Goal: Task Accomplishment & Management: Use online tool/utility

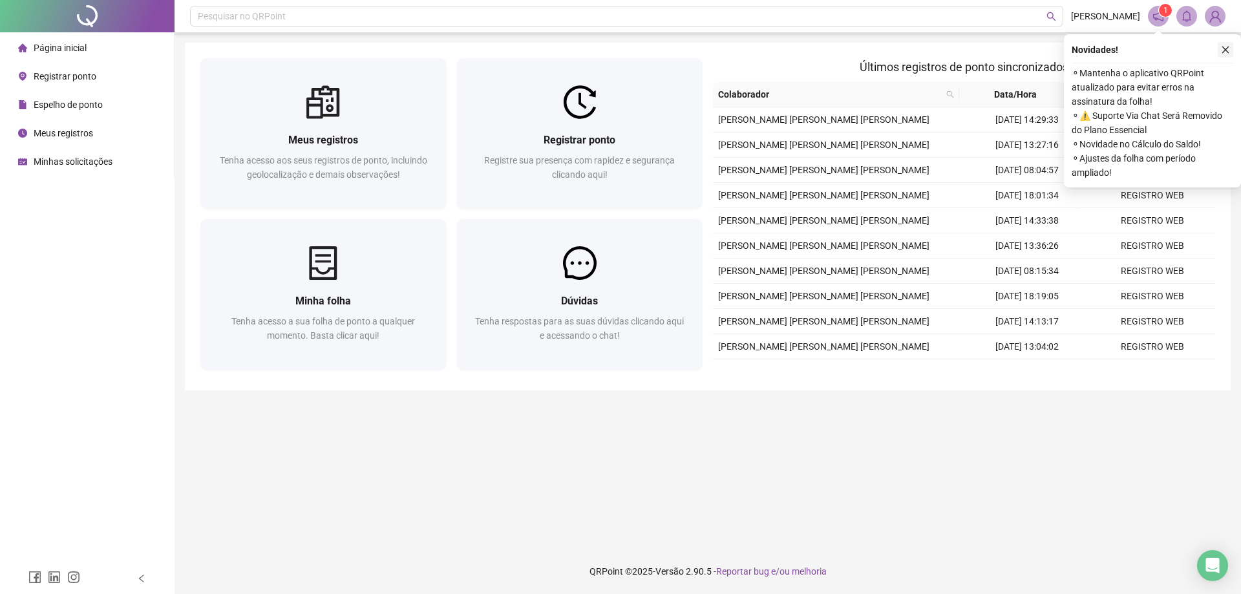
click at [1226, 53] on icon "close" at bounding box center [1225, 49] width 9 height 9
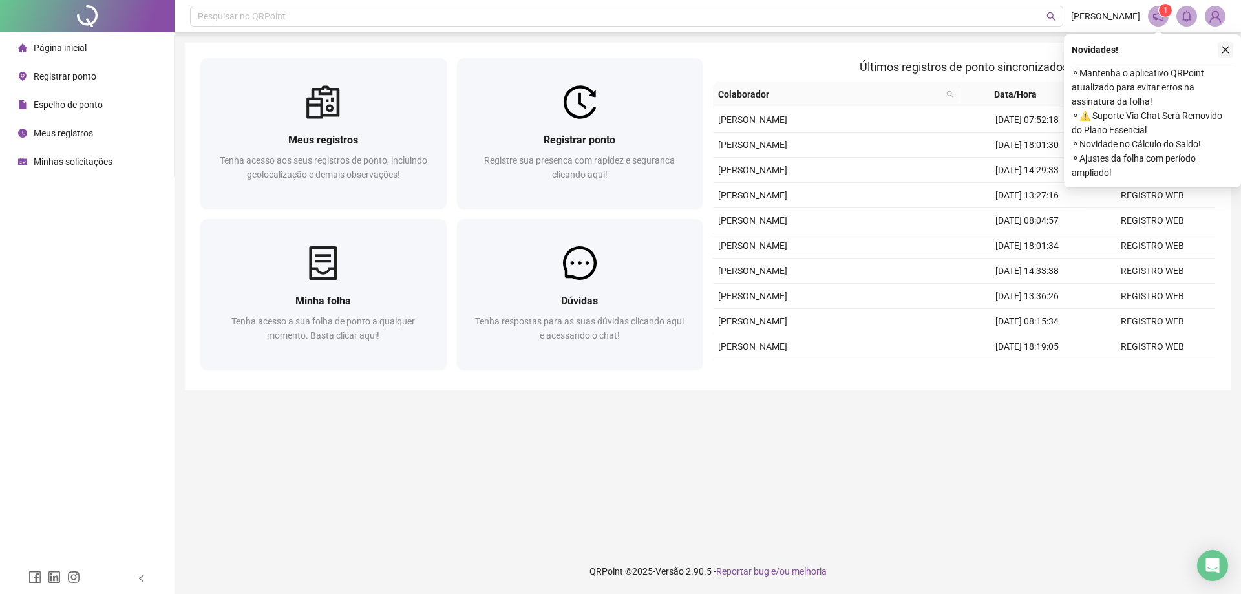
click at [1229, 56] on button "button" at bounding box center [1225, 50] width 16 height 16
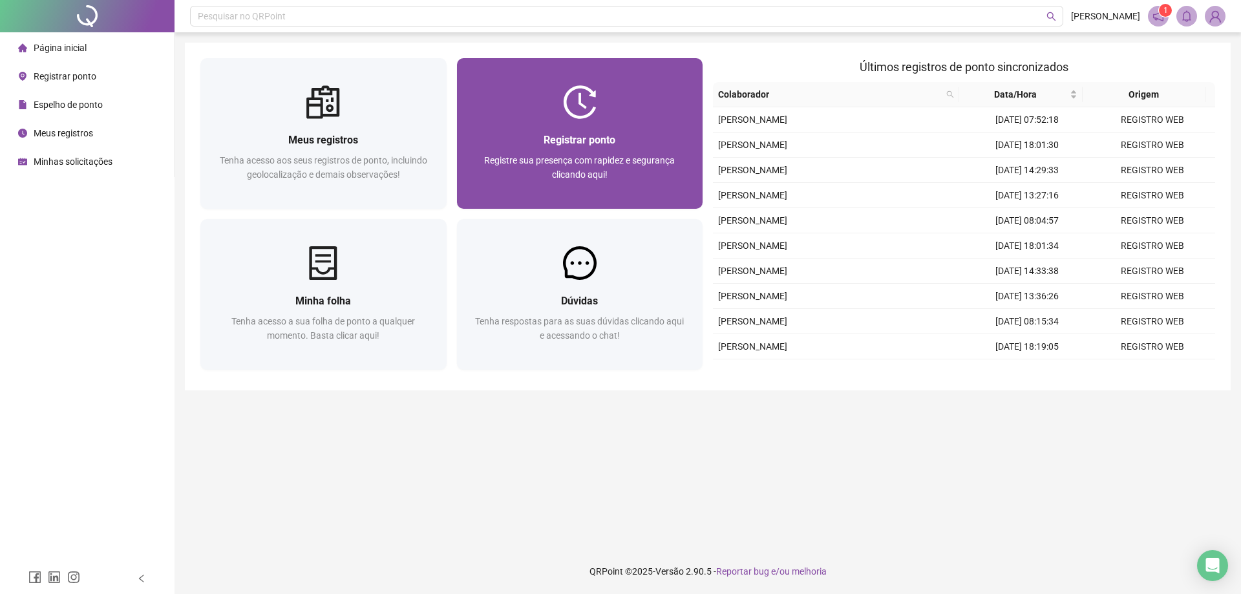
click at [582, 116] on img at bounding box center [580, 102] width 34 height 34
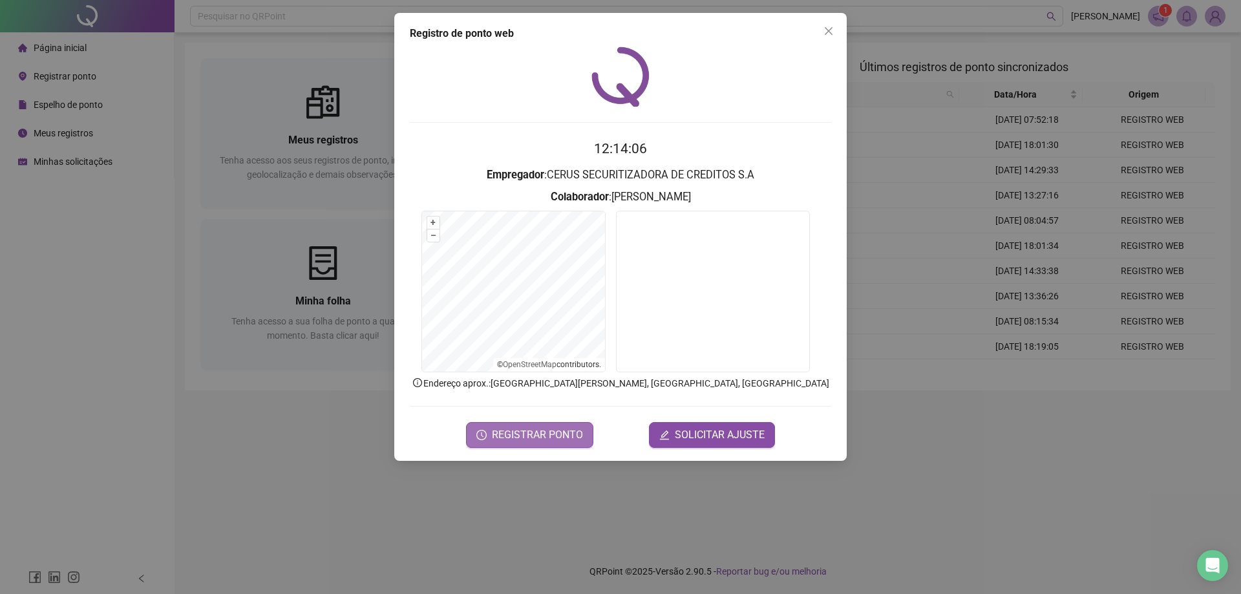
click at [585, 425] on button "REGISTRAR PONTO" at bounding box center [529, 435] width 127 height 26
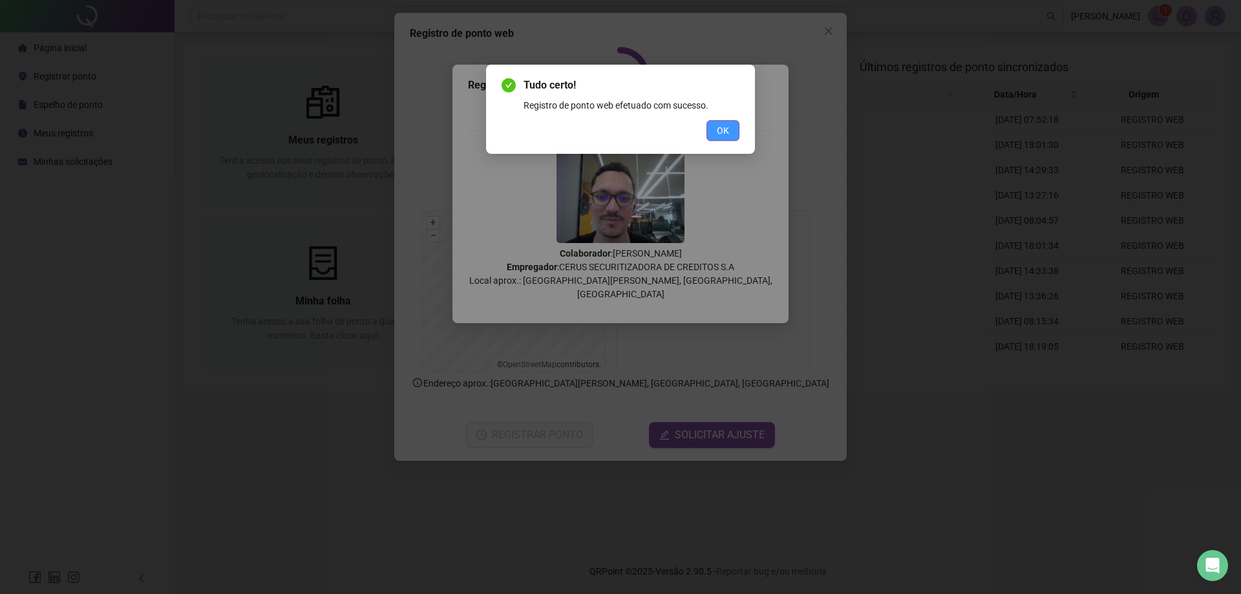
click at [726, 134] on span "OK" at bounding box center [723, 130] width 12 height 14
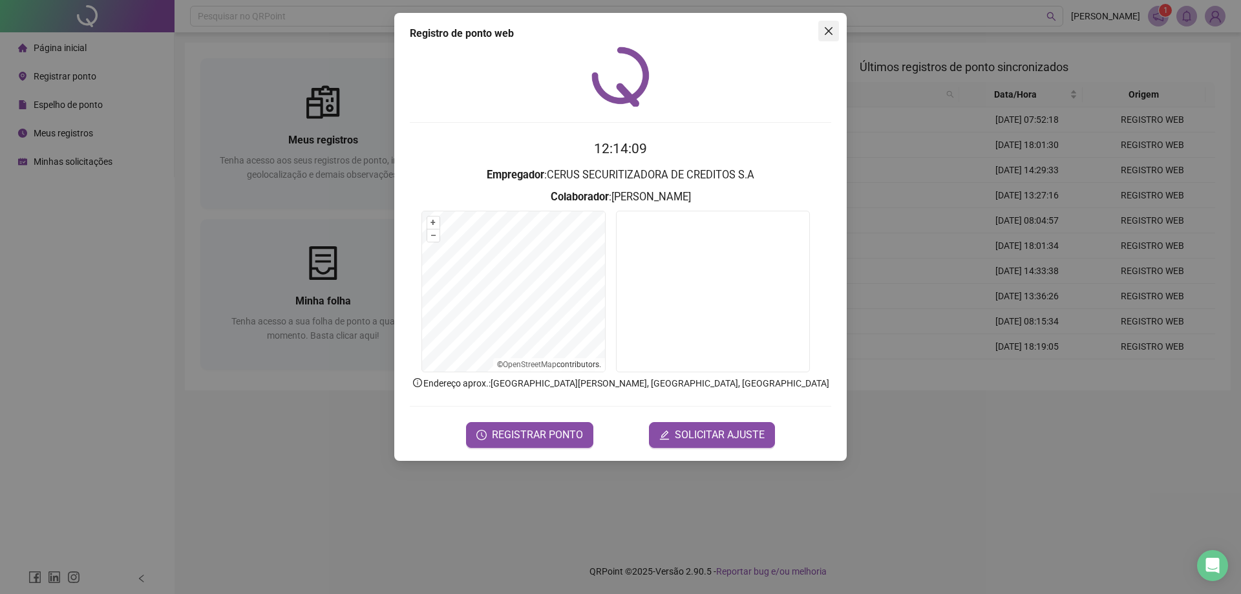
click at [825, 24] on button "Close" at bounding box center [828, 31] width 21 height 21
